Goal: Complete application form: Complete application form

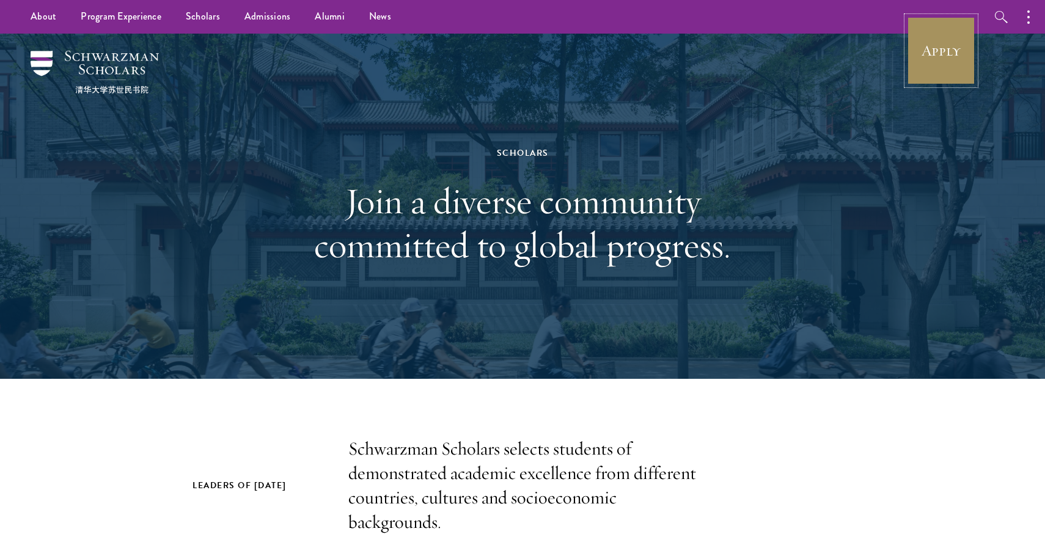
click at [922, 48] on link "Apply" at bounding box center [941, 51] width 68 height 68
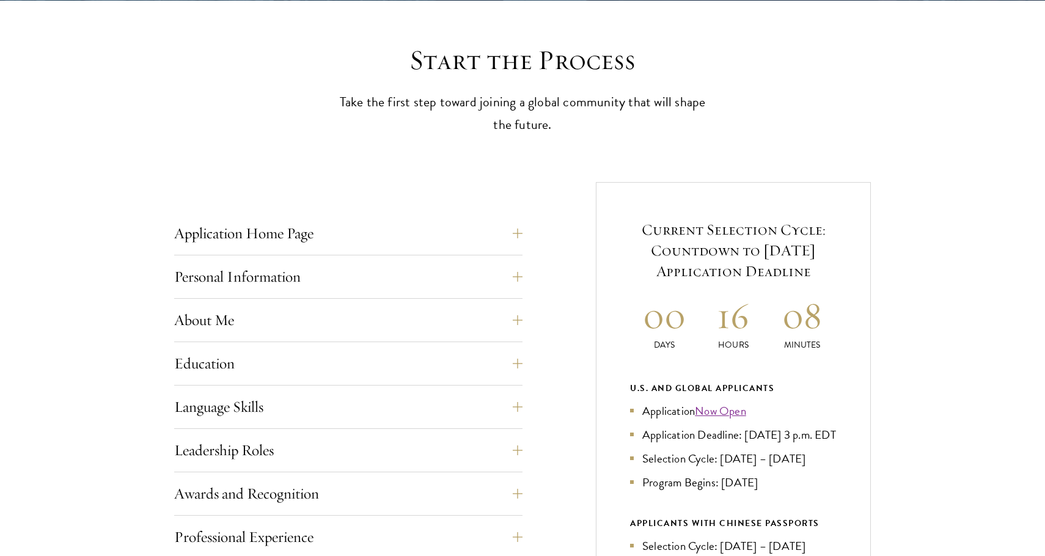
scroll to position [335, 0]
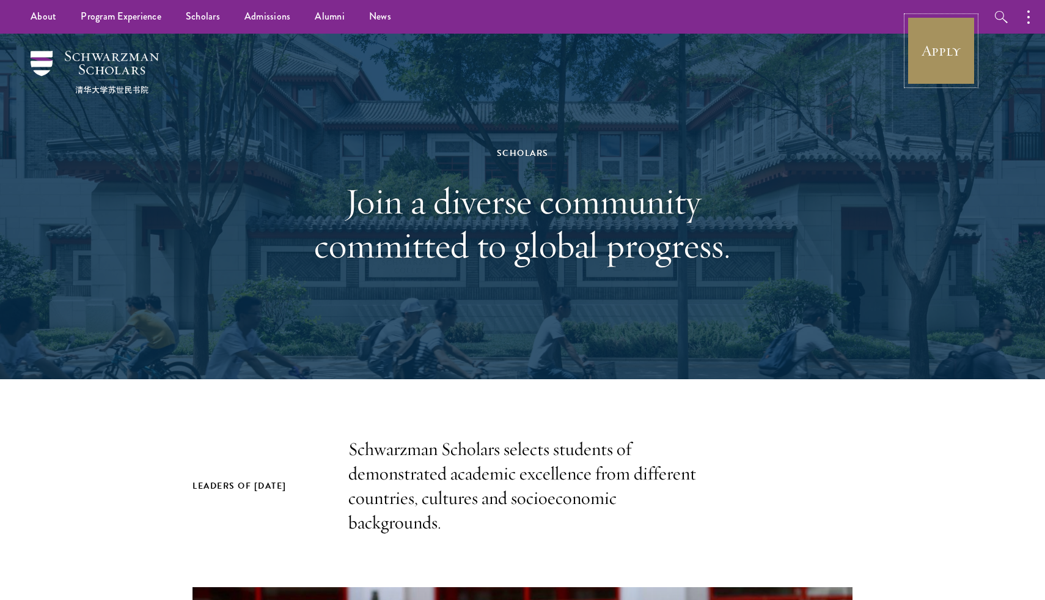
click at [928, 74] on link "Apply" at bounding box center [941, 51] width 68 height 68
